Goal: Navigation & Orientation: Find specific page/section

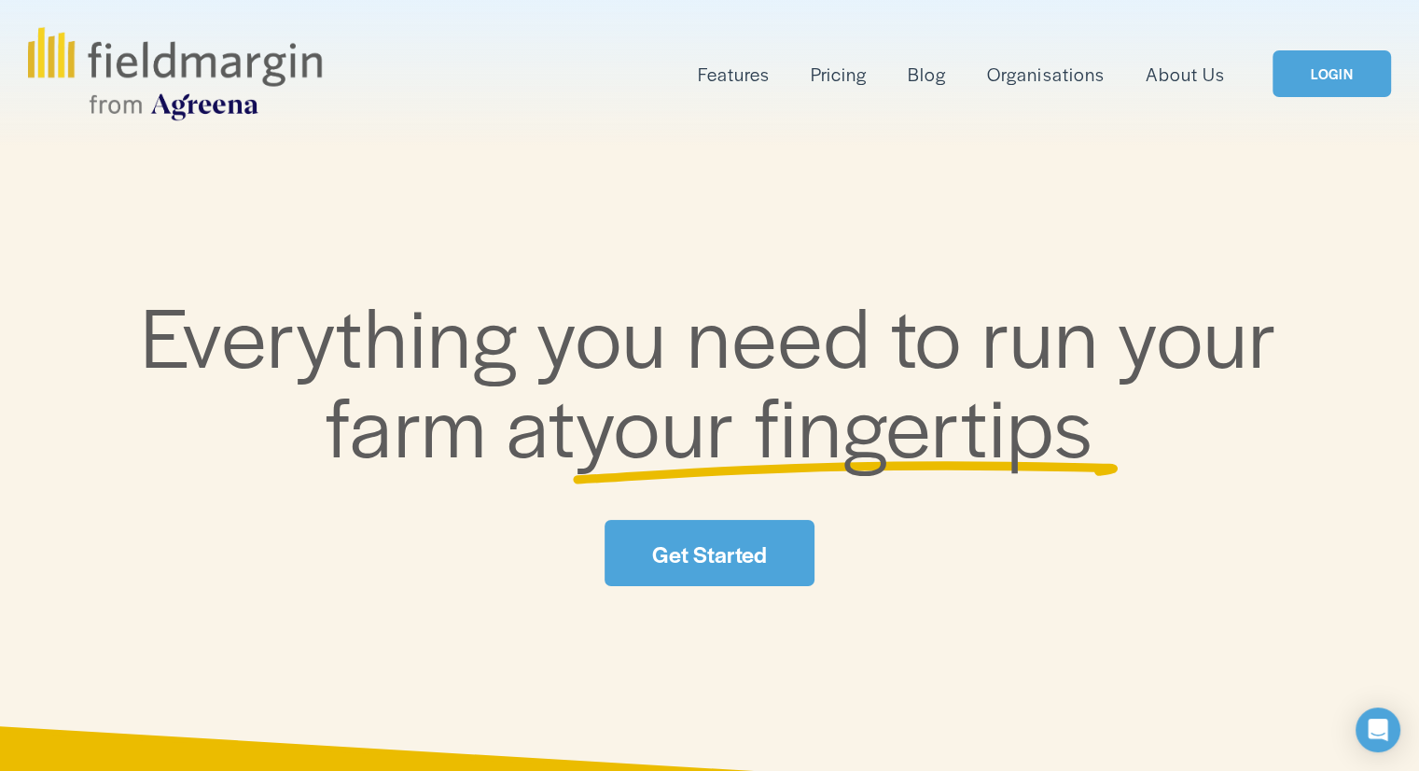
click at [1288, 76] on link "LOGIN" at bounding box center [1332, 74] width 118 height 48
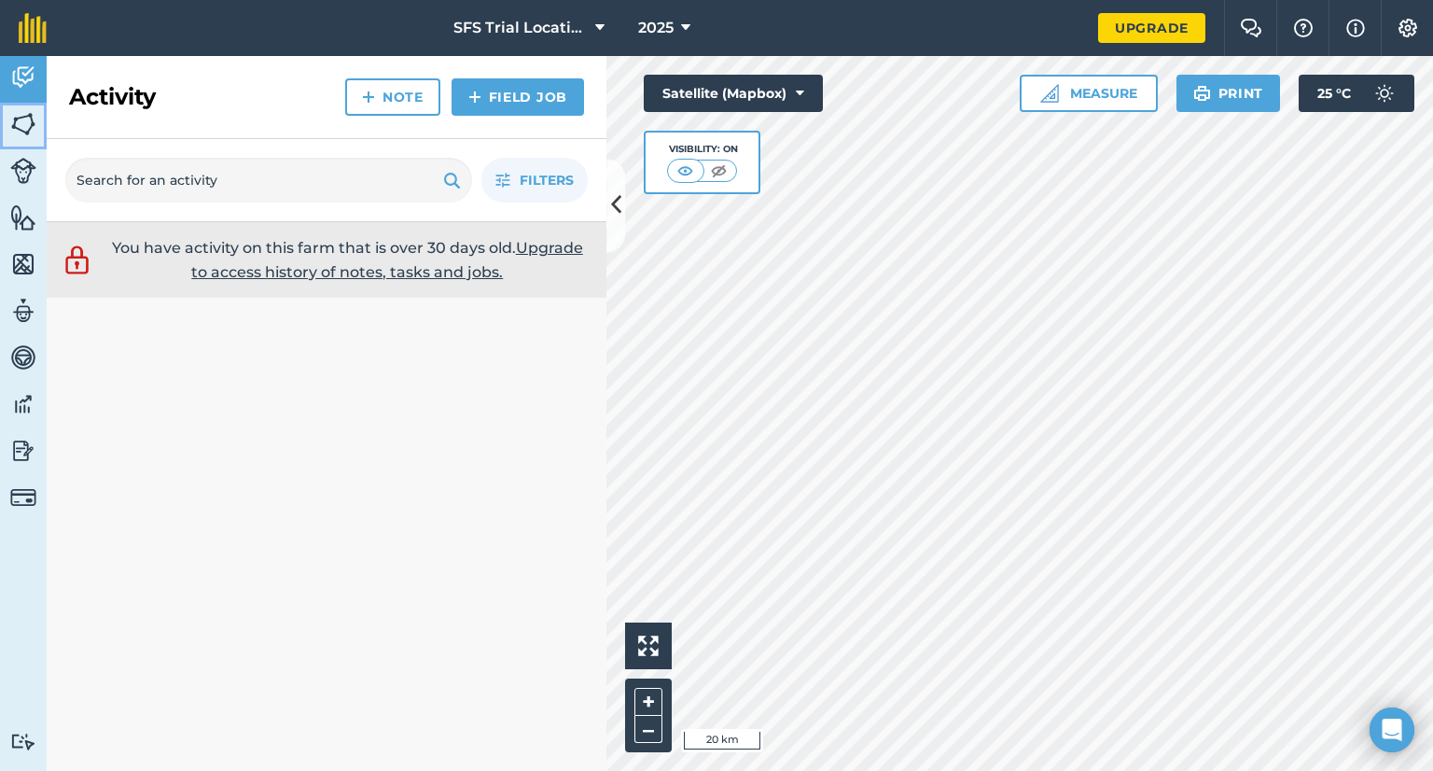
click at [28, 128] on img at bounding box center [23, 124] width 26 height 28
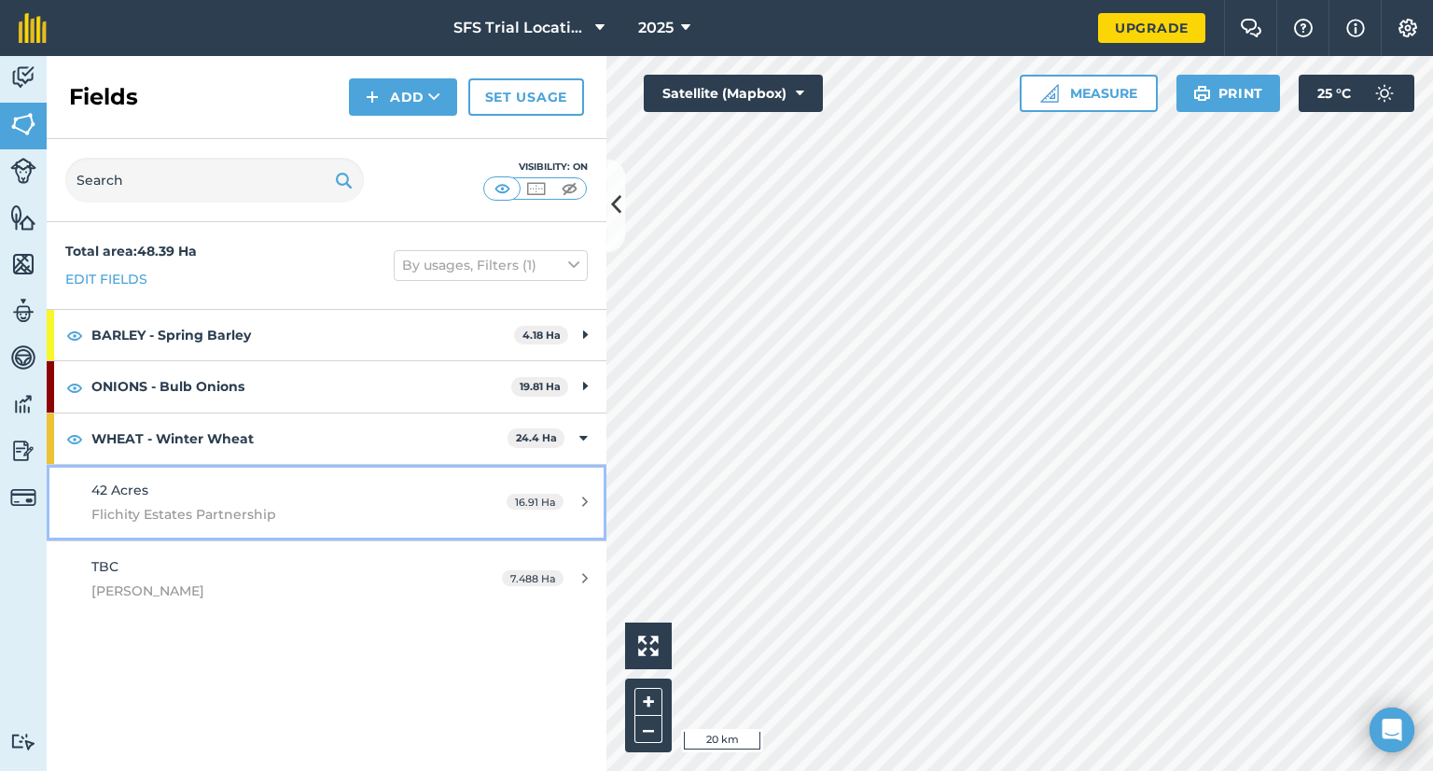
click at [301, 482] on div "42 Acres Flichity Estates Partnership" at bounding box center [266, 503] width 351 height 46
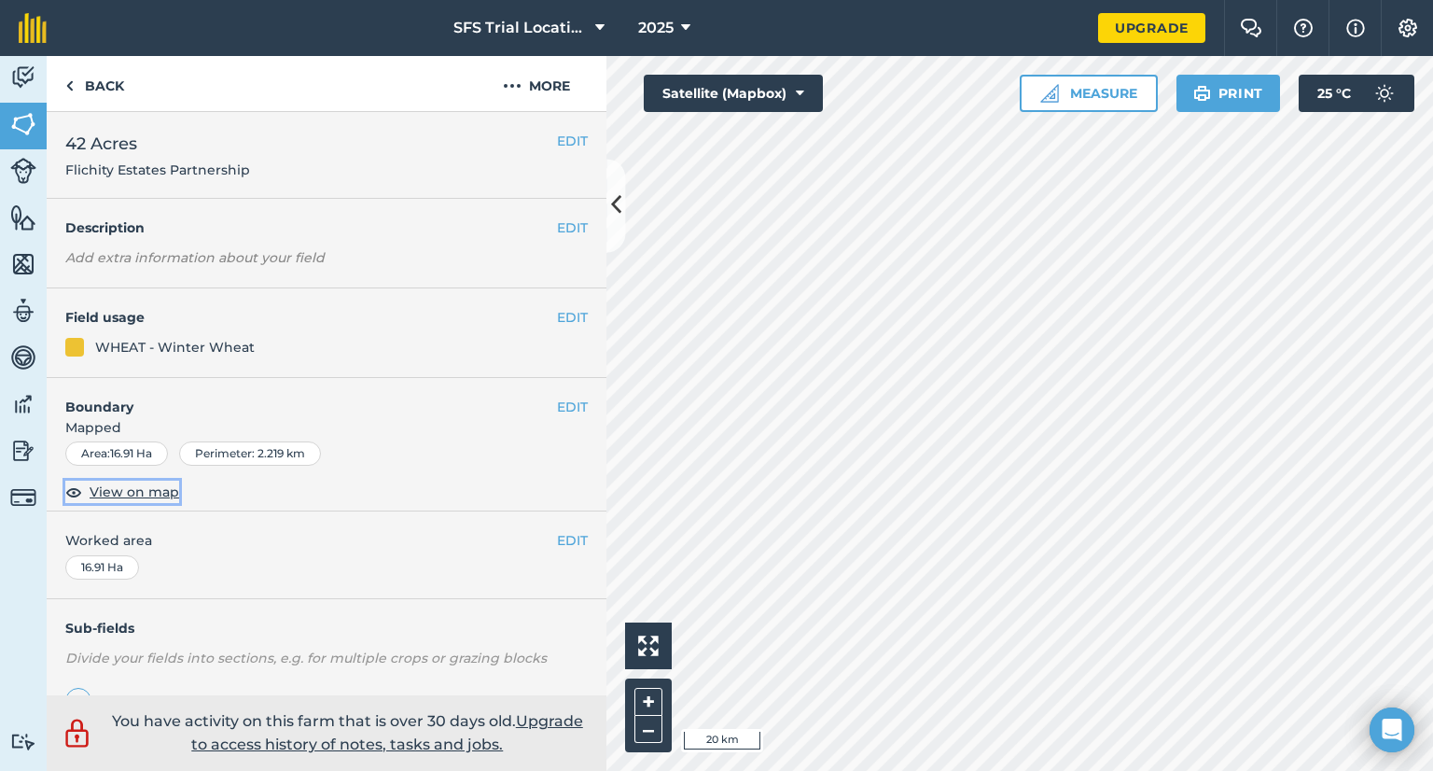
click at [135, 486] on span "View on map" at bounding box center [135, 491] width 90 height 21
